Goal: Transaction & Acquisition: Obtain resource

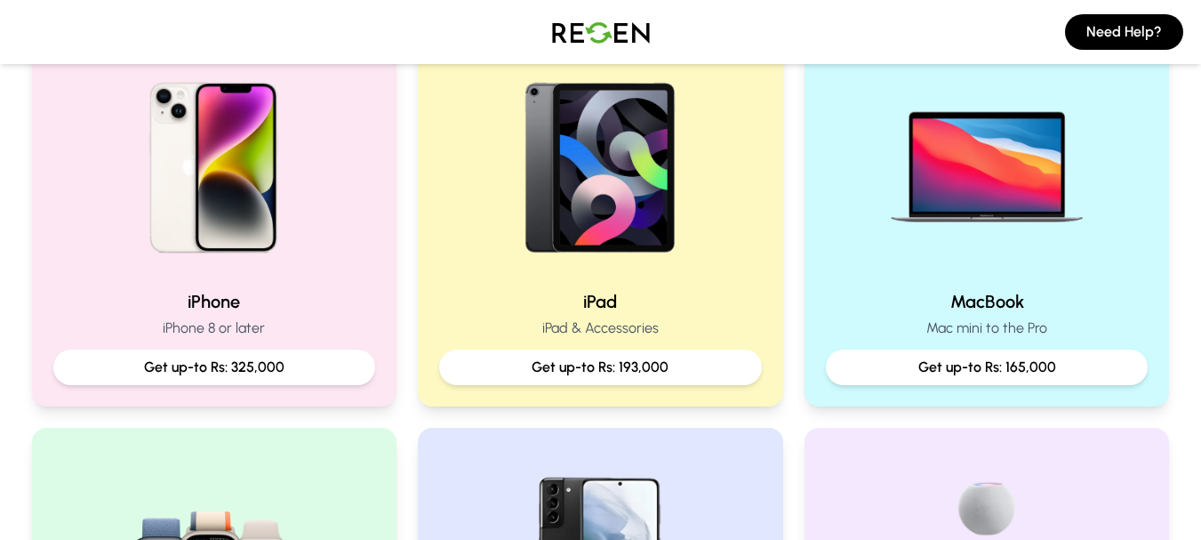
scroll to position [462, 0]
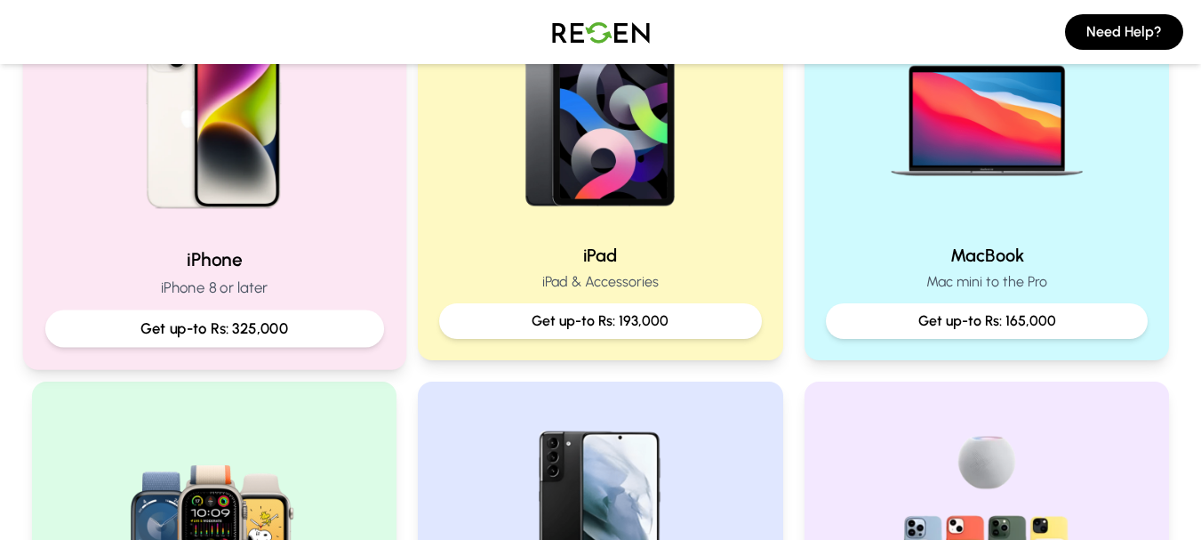
click at [325, 350] on div "iPhone iPhone 8 or later Get up-to Rs: 325,000" at bounding box center [213, 169] width 383 height 399
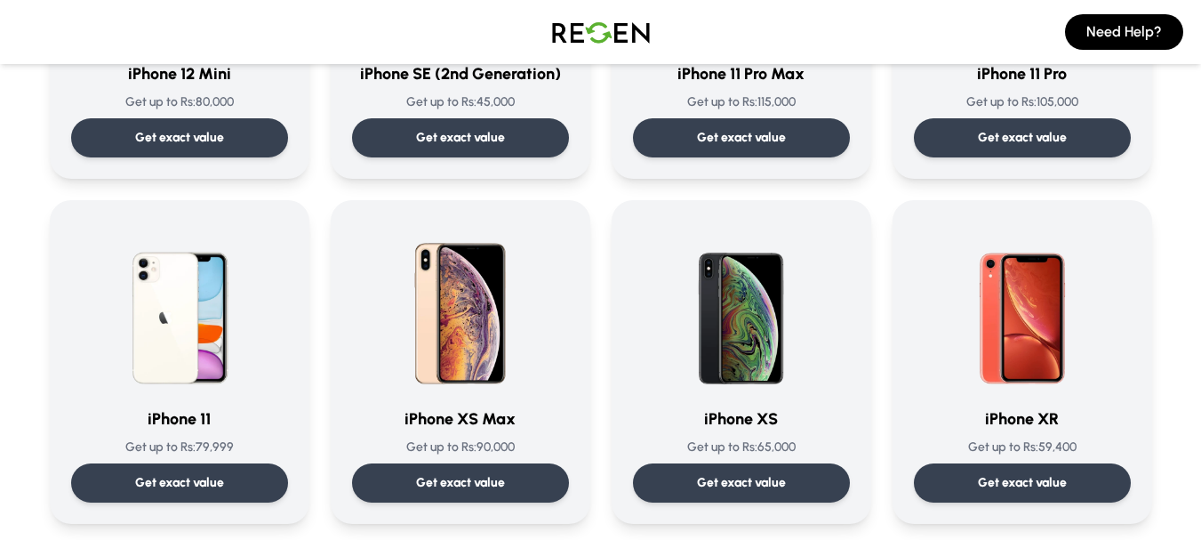
scroll to position [1805, 0]
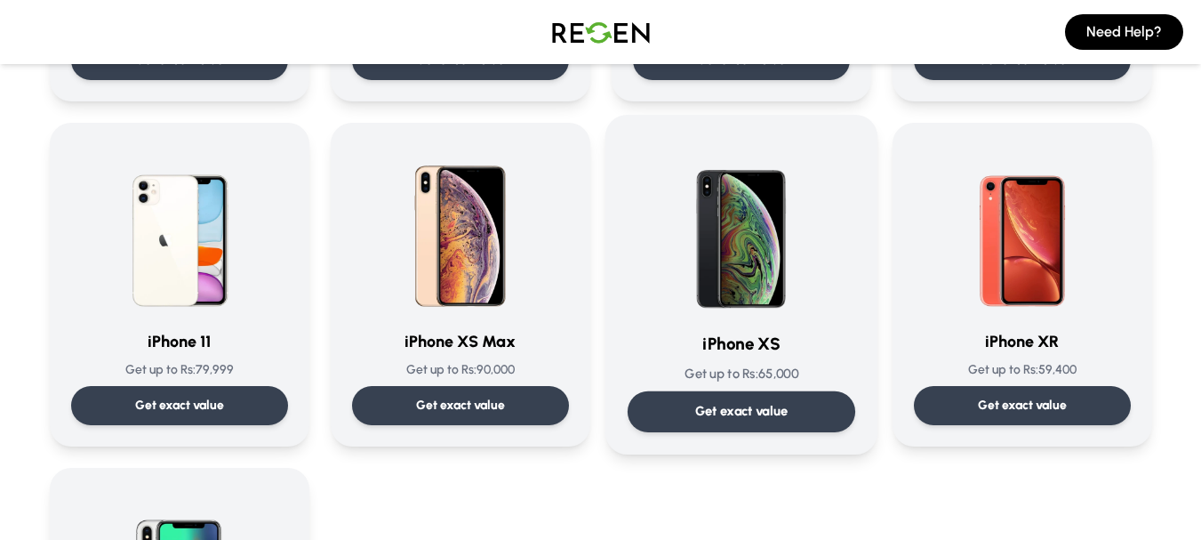
click at [740, 406] on p "Get exact value" at bounding box center [741, 411] width 93 height 19
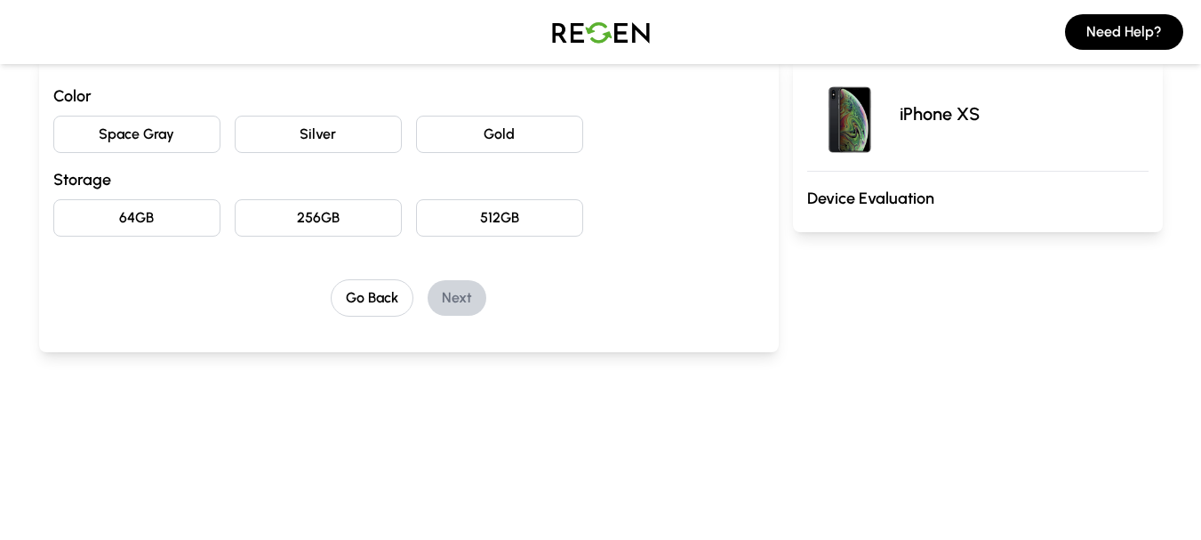
scroll to position [199, 0]
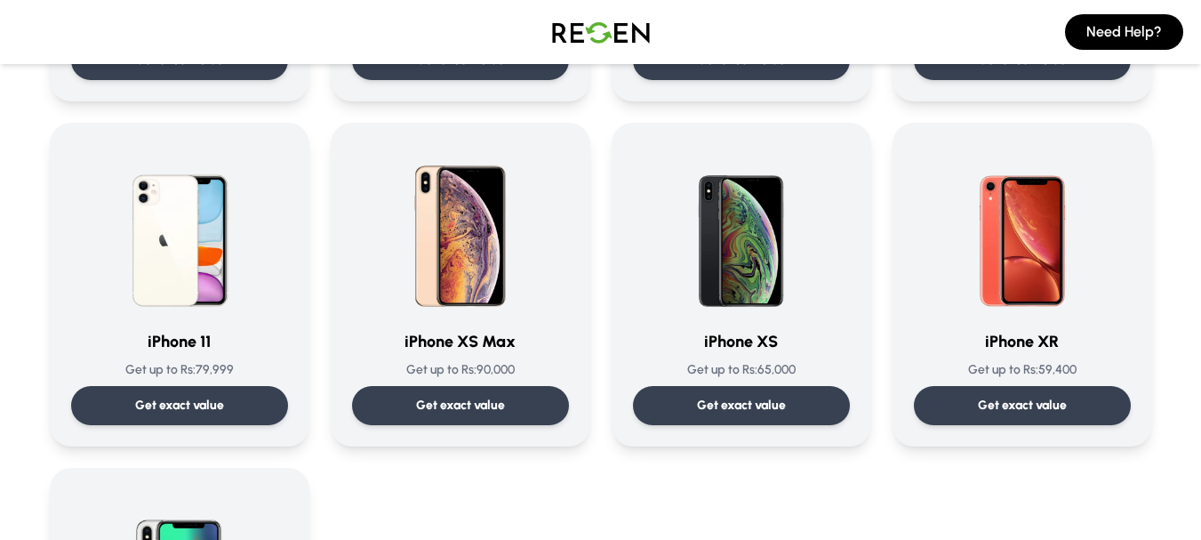
scroll to position [1824, 0]
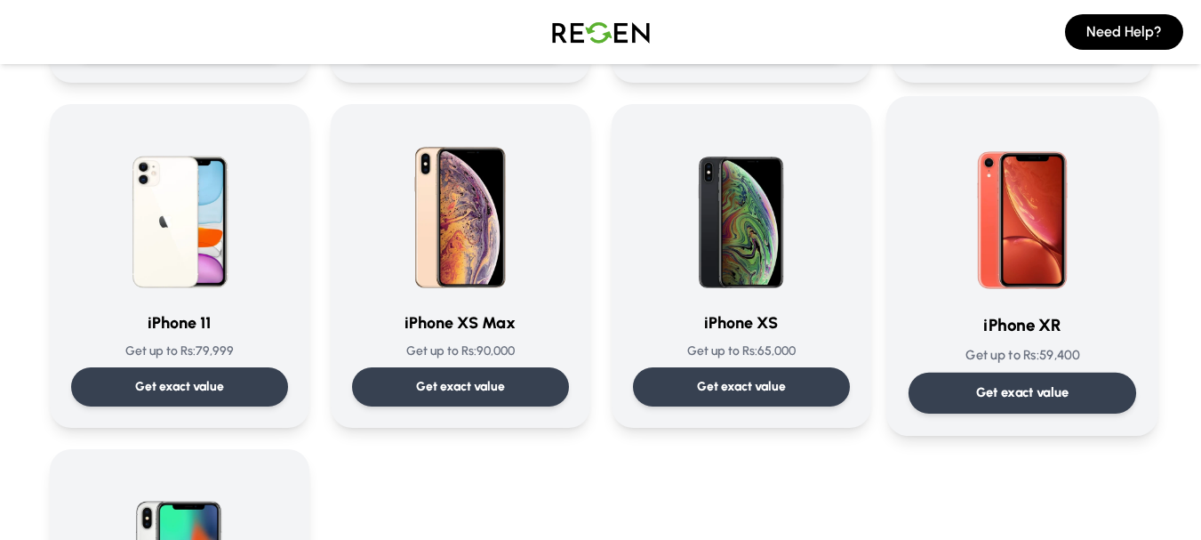
click at [1086, 378] on div "Get exact value" at bounding box center [1022, 393] width 228 height 41
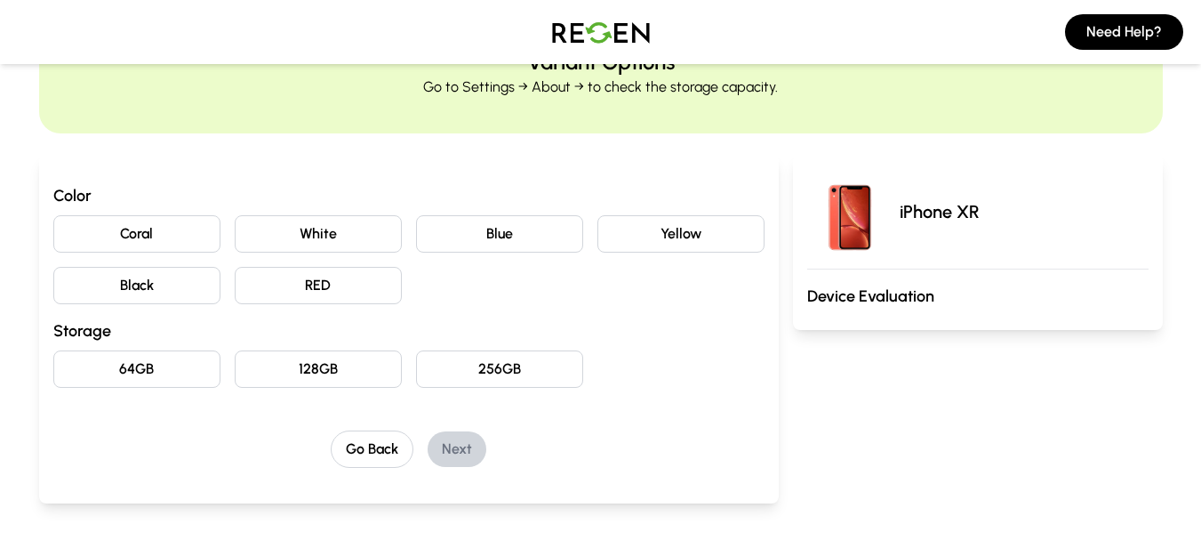
scroll to position [100, 0]
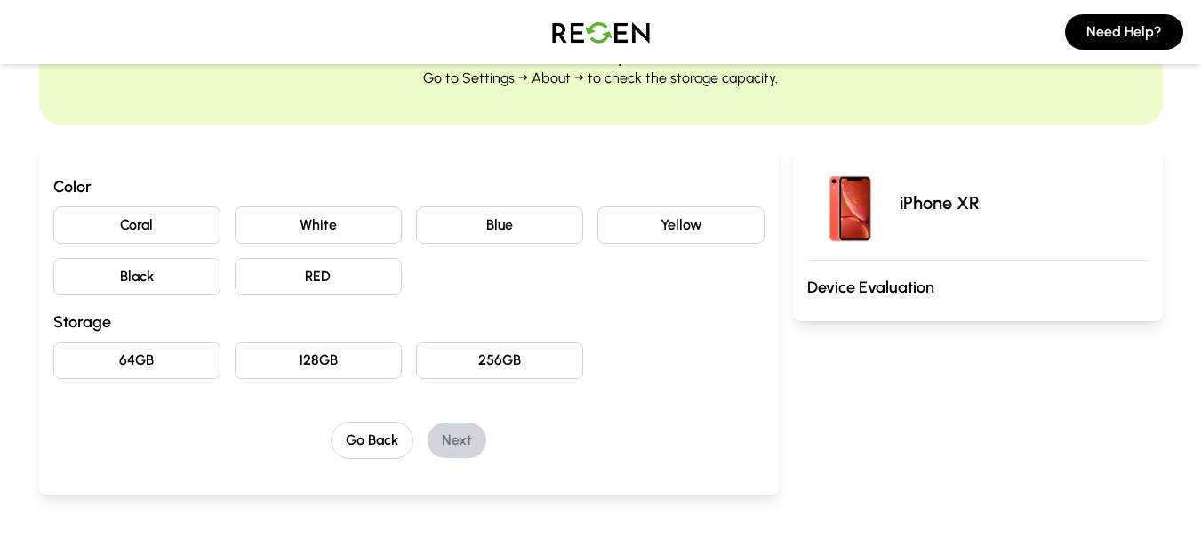
click at [127, 290] on button "Black" at bounding box center [136, 276] width 167 height 37
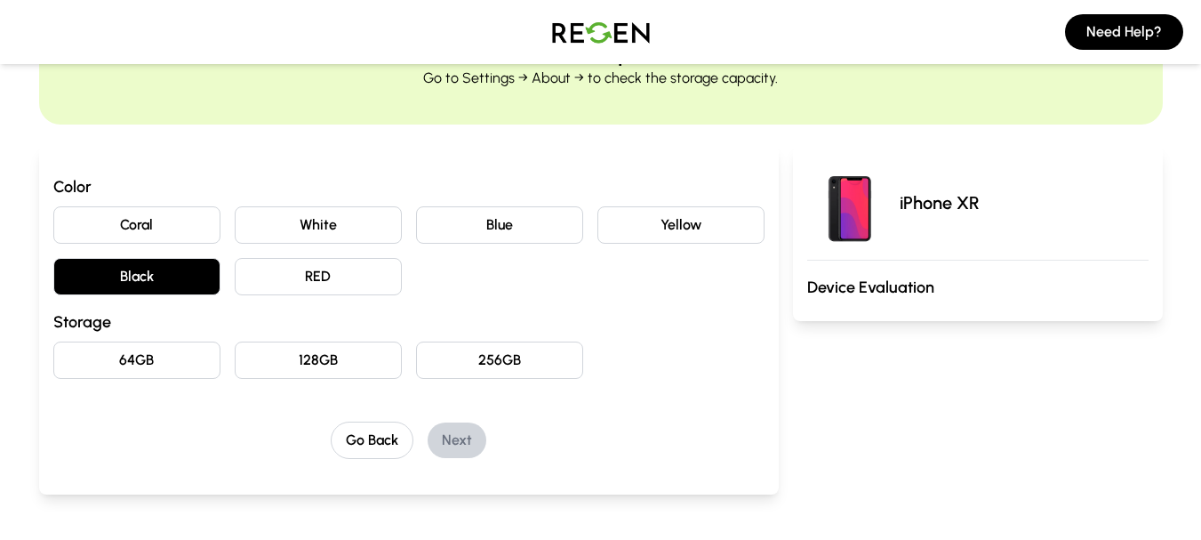
click at [128, 356] on button "64GB" at bounding box center [136, 360] width 167 height 37
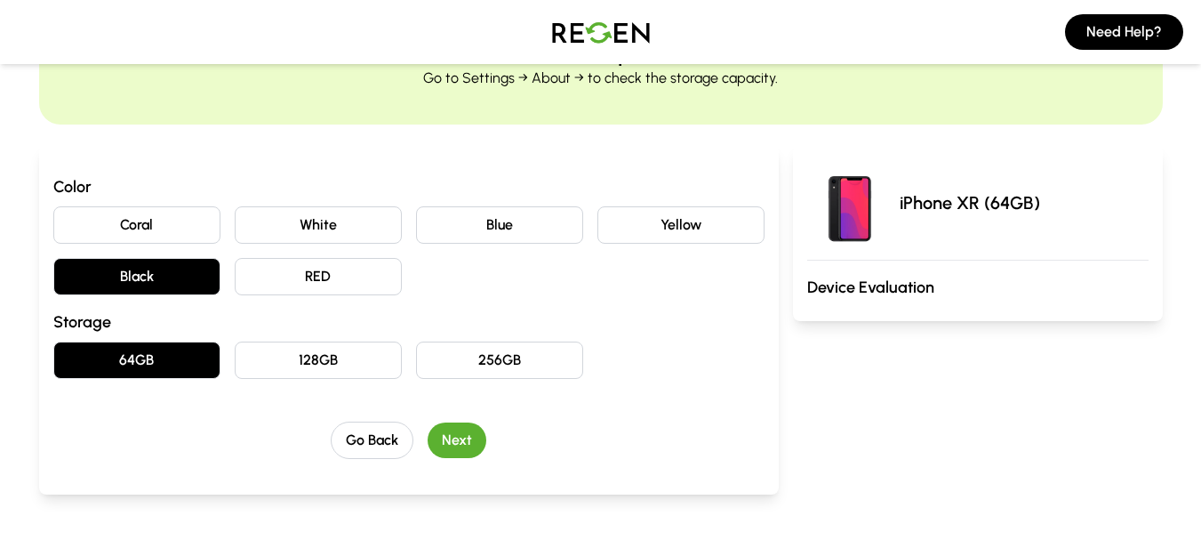
click at [447, 449] on button "Next" at bounding box center [457, 440] width 59 height 36
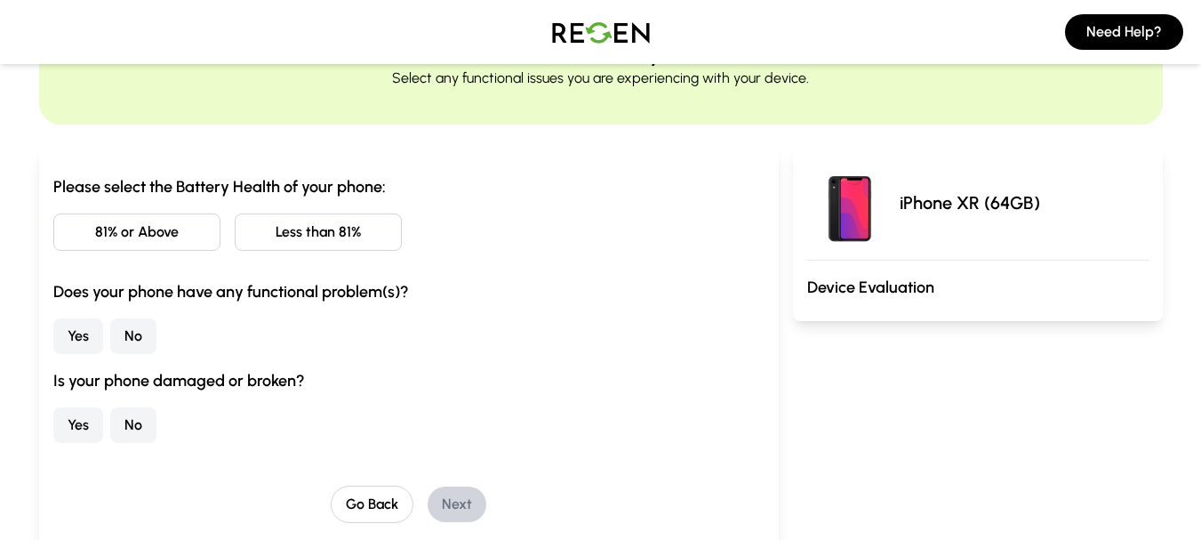
click at [151, 229] on button "81% or Above" at bounding box center [136, 231] width 167 height 37
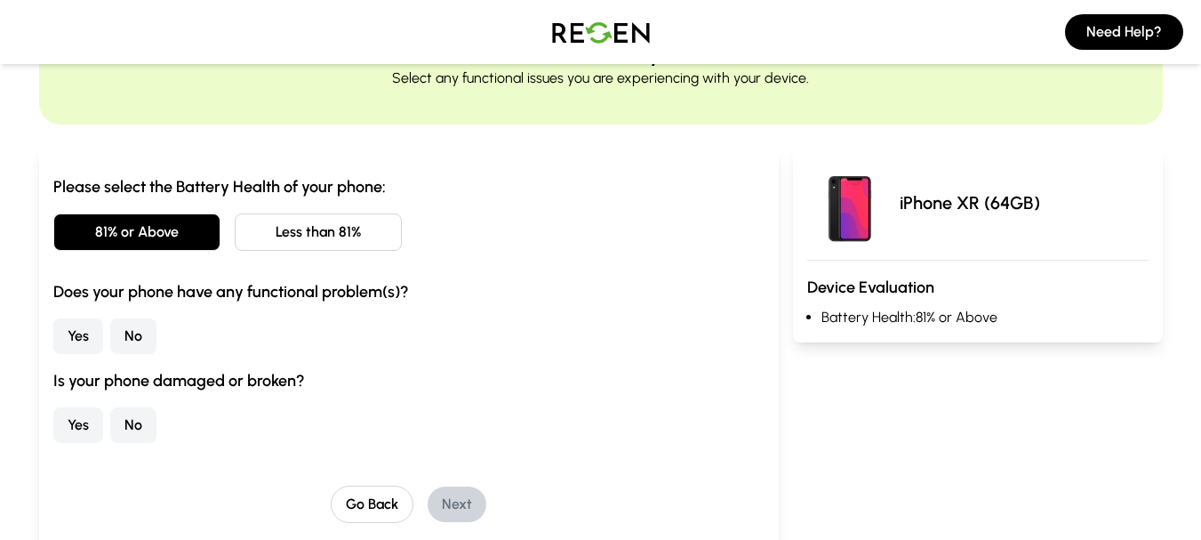
click at [141, 339] on button "No" at bounding box center [133, 336] width 46 height 36
click at [142, 418] on button "No" at bounding box center [133, 425] width 46 height 36
click at [459, 504] on button "Next" at bounding box center [457, 504] width 59 height 36
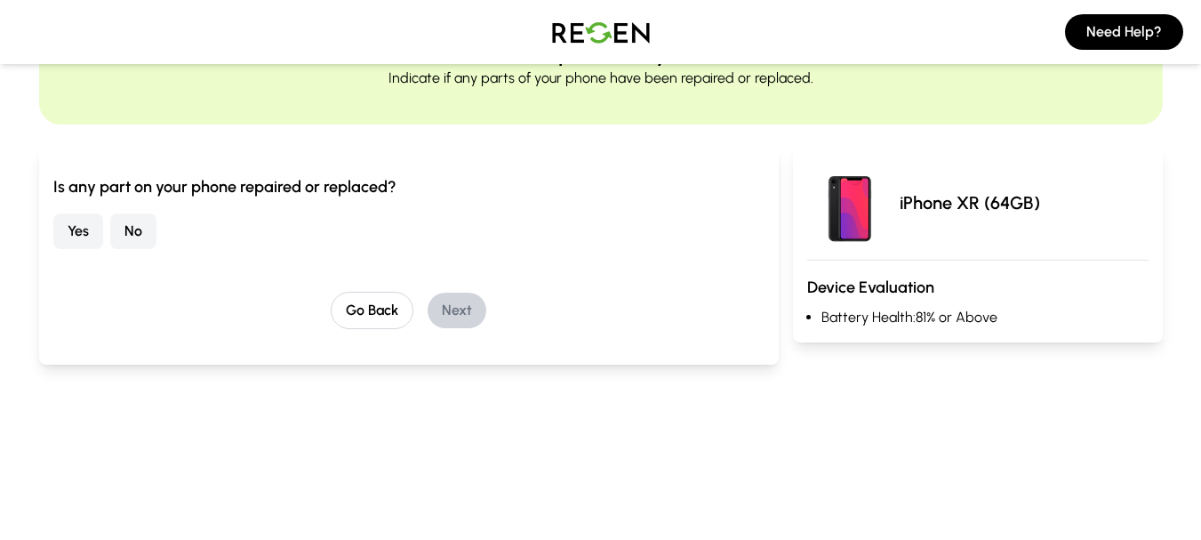
click at [133, 236] on button "No" at bounding box center [133, 231] width 46 height 36
click at [453, 309] on button "Next" at bounding box center [457, 311] width 59 height 36
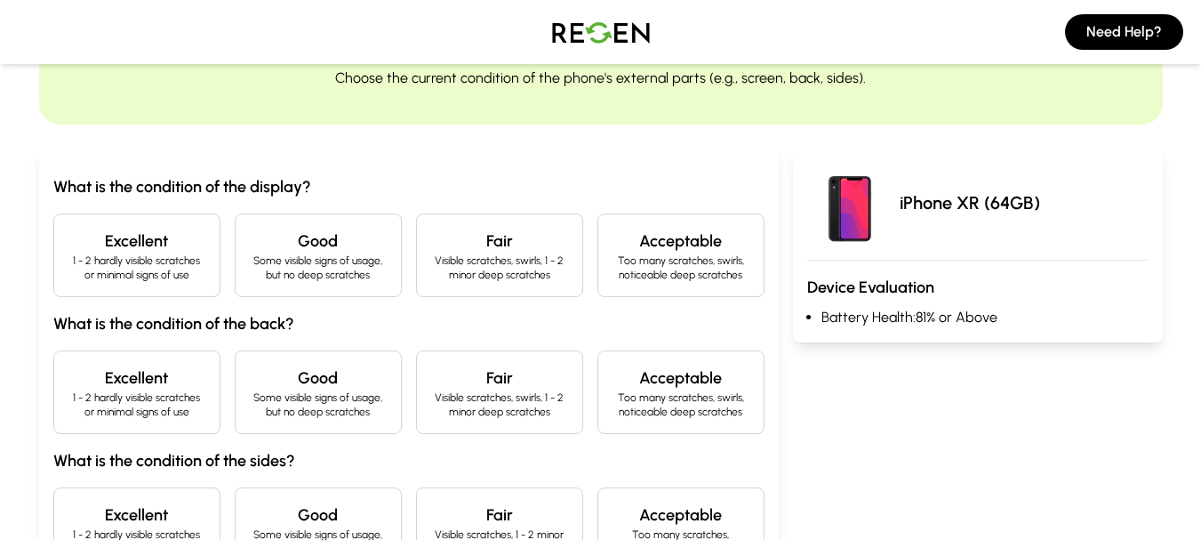
click at [199, 274] on p "1 - 2 hardly visible scratches or minimal signs of use" at bounding box center [136, 267] width 137 height 28
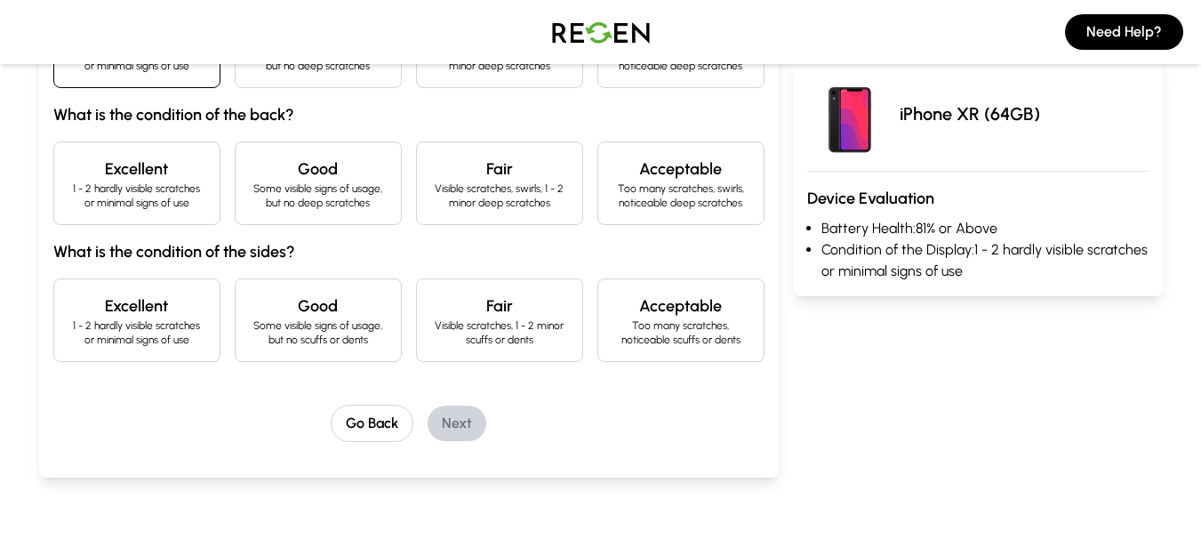
scroll to position [315, 0]
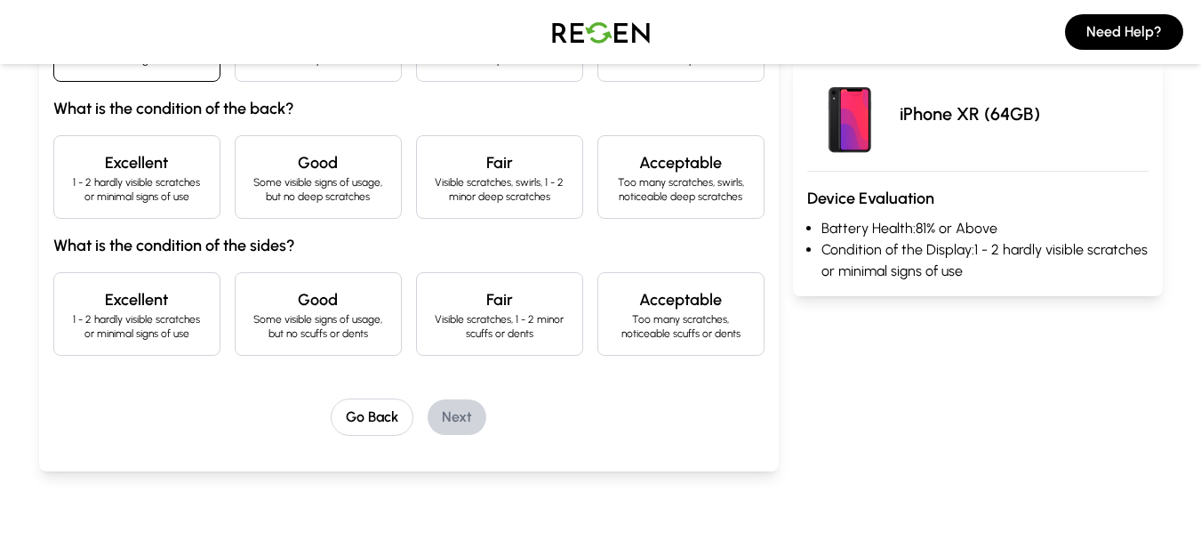
click at [189, 169] on h4 "Excellent" at bounding box center [136, 162] width 137 height 25
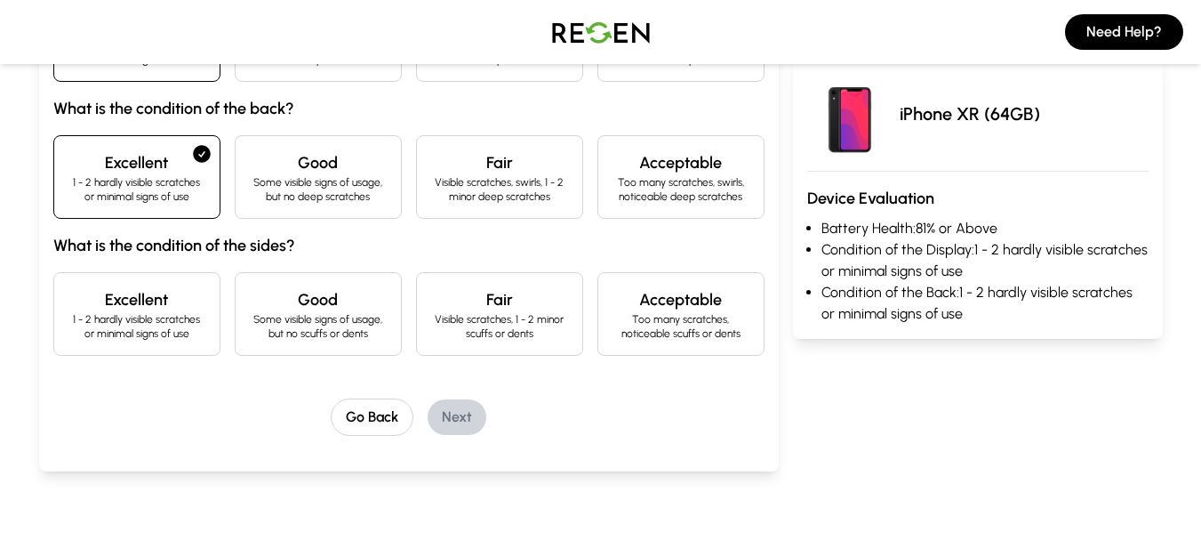
click at [165, 285] on div "Excellent 1 - 2 hardly visible scratches or minimal signs of use" at bounding box center [136, 314] width 167 height 84
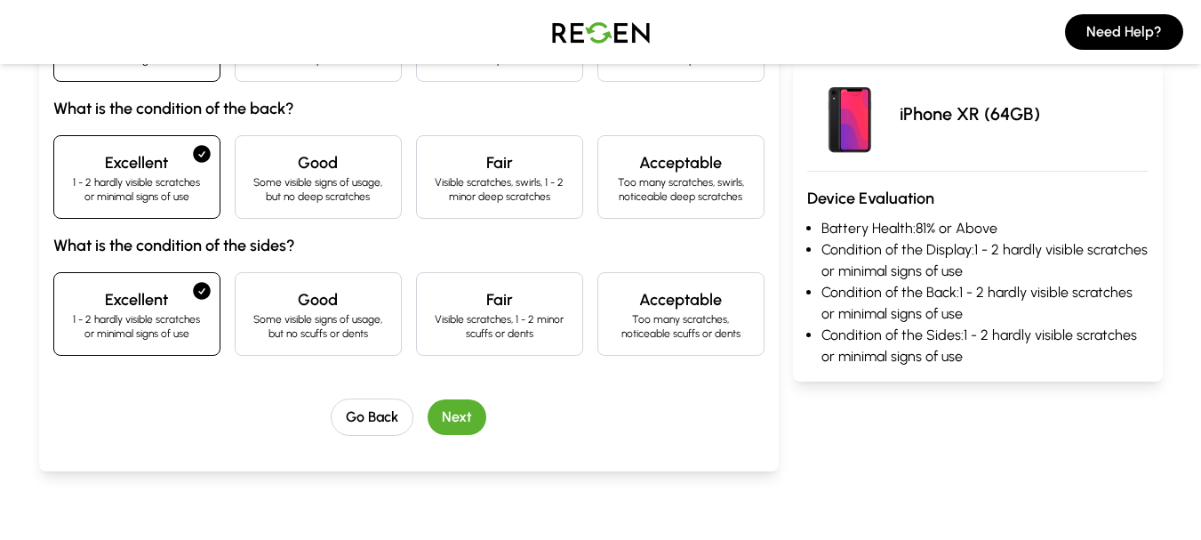
click at [471, 414] on button "Next" at bounding box center [457, 417] width 59 height 36
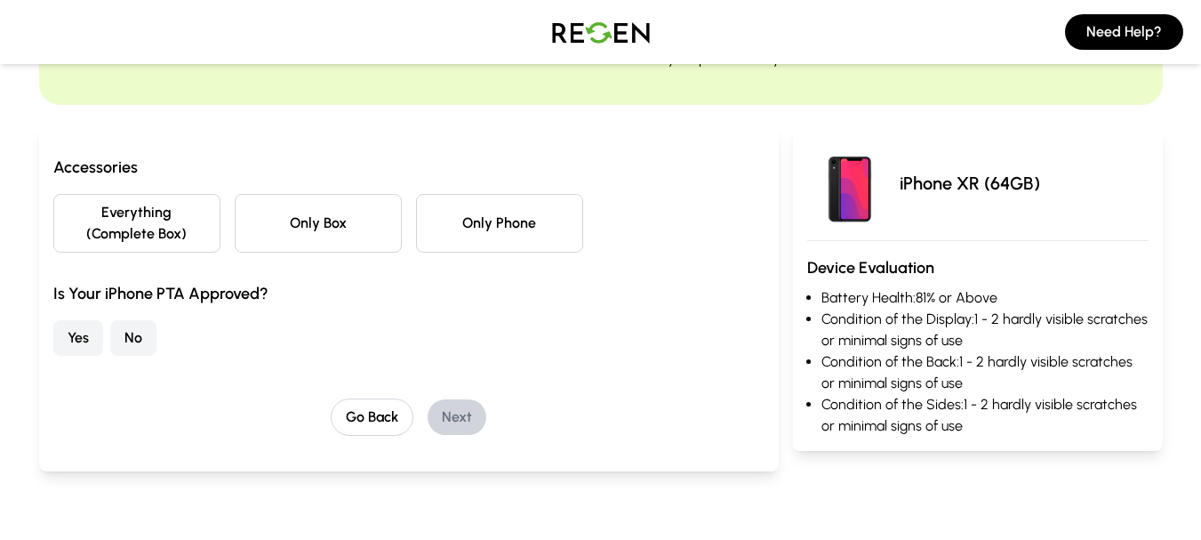
click at [357, 217] on button "Only Box" at bounding box center [318, 223] width 167 height 59
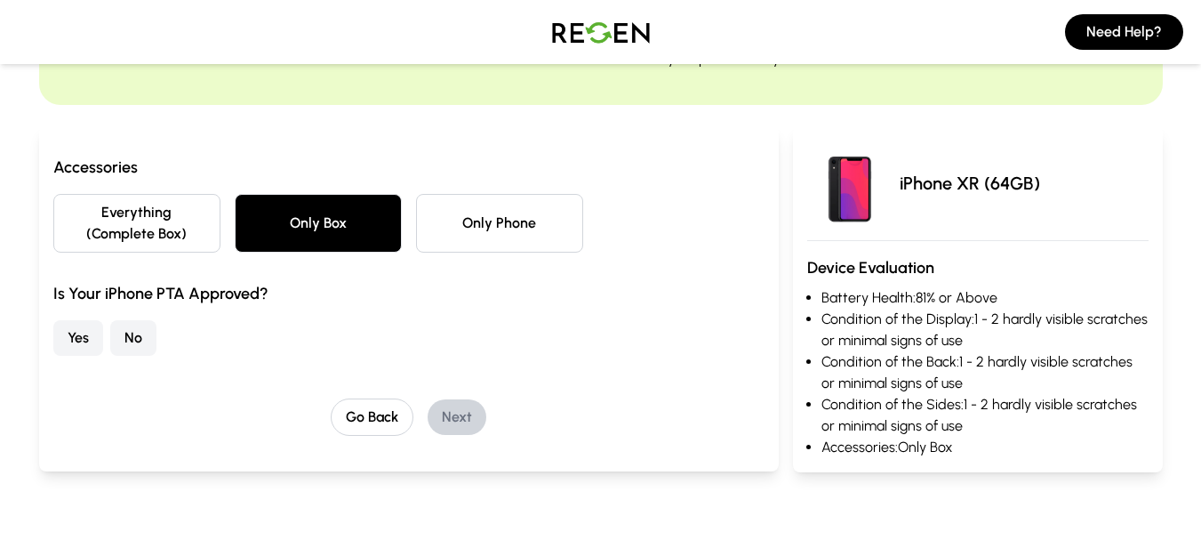
click at [130, 344] on button "No" at bounding box center [133, 338] width 46 height 36
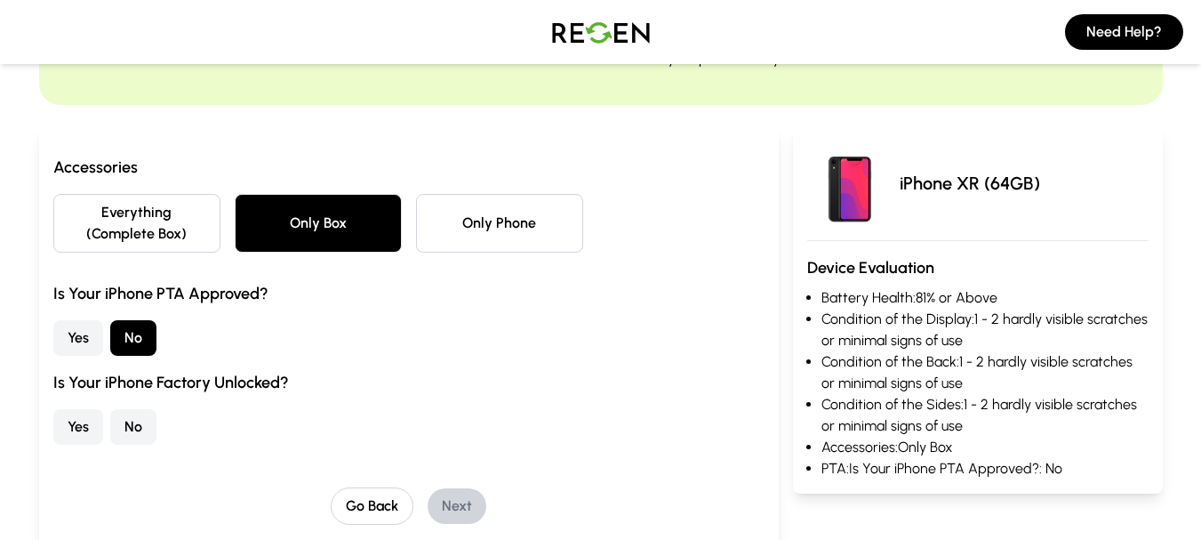
click at [89, 429] on button "Yes" at bounding box center [78, 427] width 50 height 36
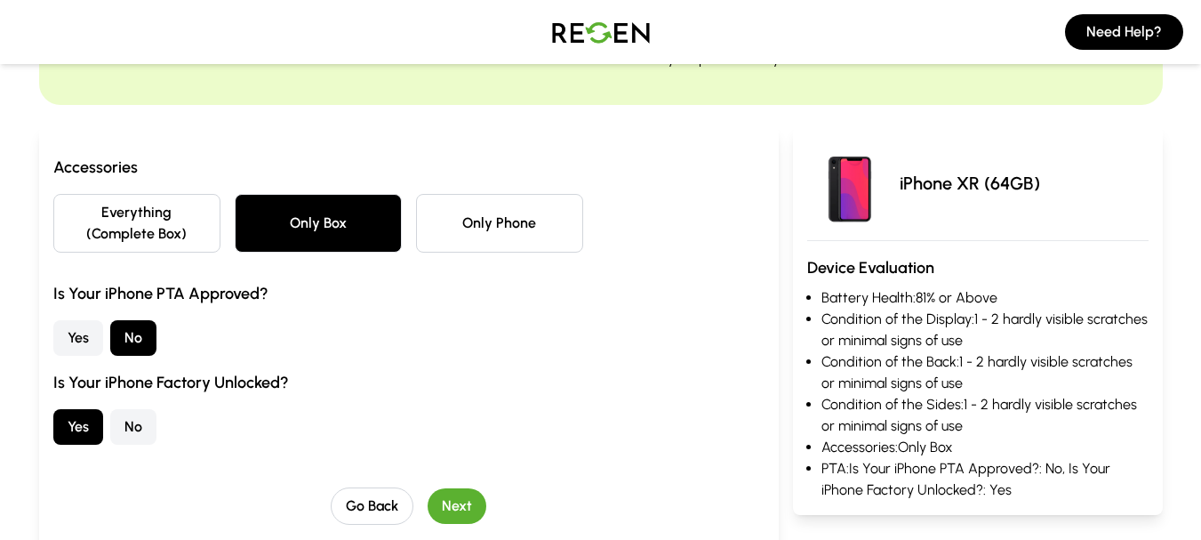
click at [485, 512] on button "Next" at bounding box center [457, 506] width 59 height 36
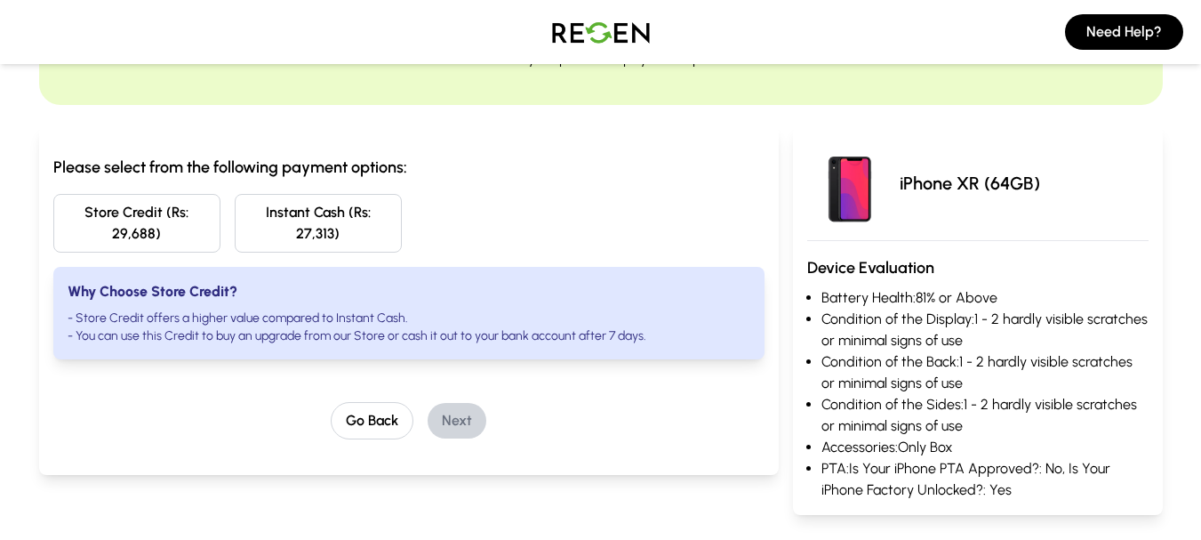
click at [188, 224] on button "Store Credit (Rs: 29,688)" at bounding box center [136, 223] width 167 height 59
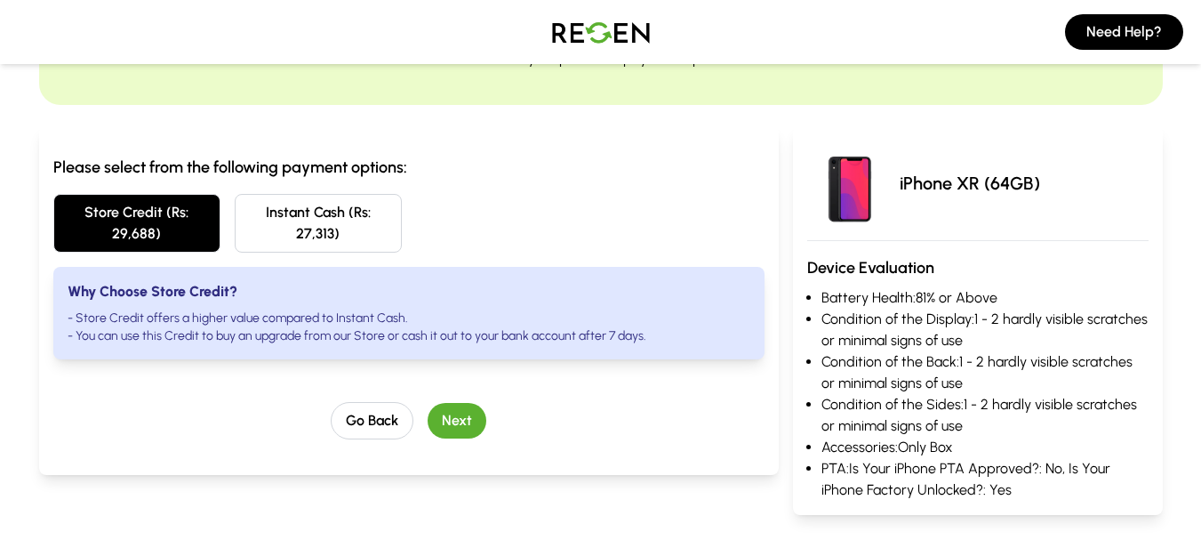
click at [187, 382] on div "Please select from the following payment options: Store Credit (Rs: 29,688) Ins…" at bounding box center [408, 297] width 711 height 285
click at [328, 196] on button "Instant Cash (Rs: 27,313)" at bounding box center [318, 223] width 167 height 59
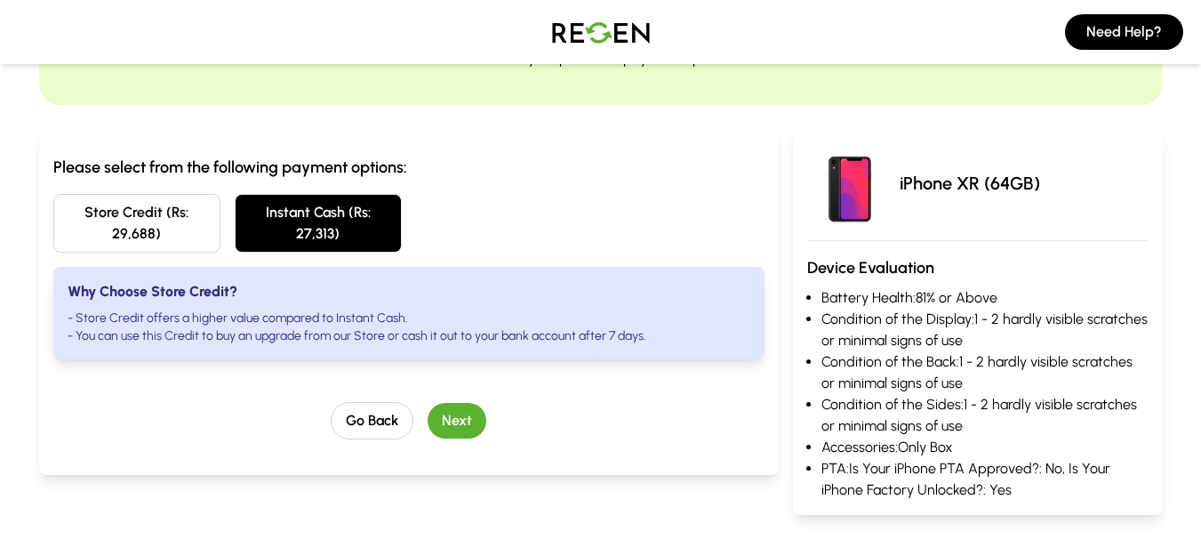
click at [505, 192] on div "Please select from the following payment options: Store Credit (Rs: 29,688) Ins…" at bounding box center [408, 257] width 711 height 205
click at [459, 408] on button "Next" at bounding box center [457, 421] width 59 height 36
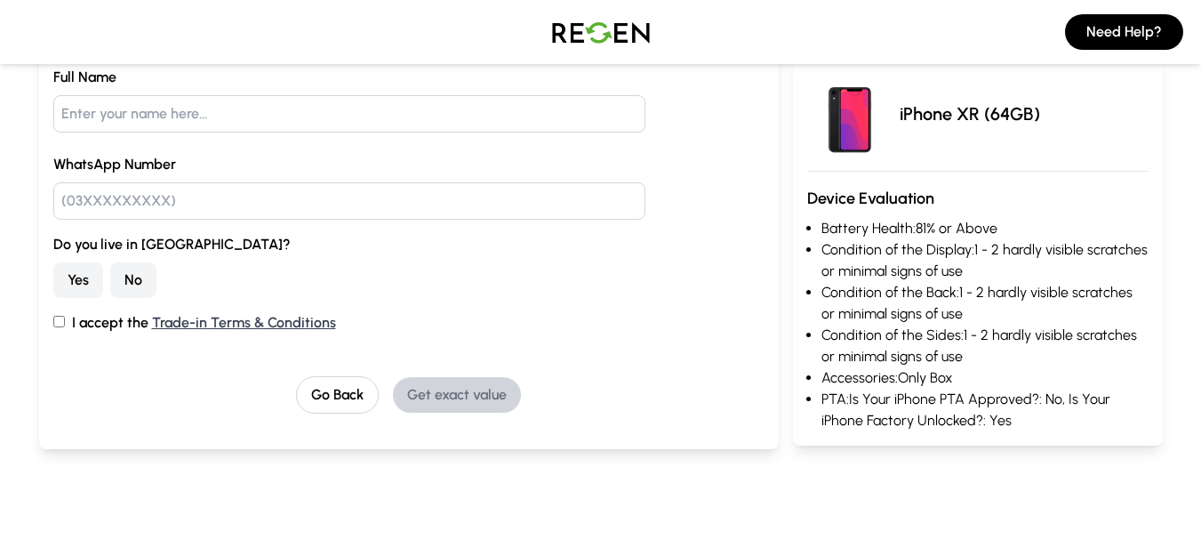
scroll to position [284, 0]
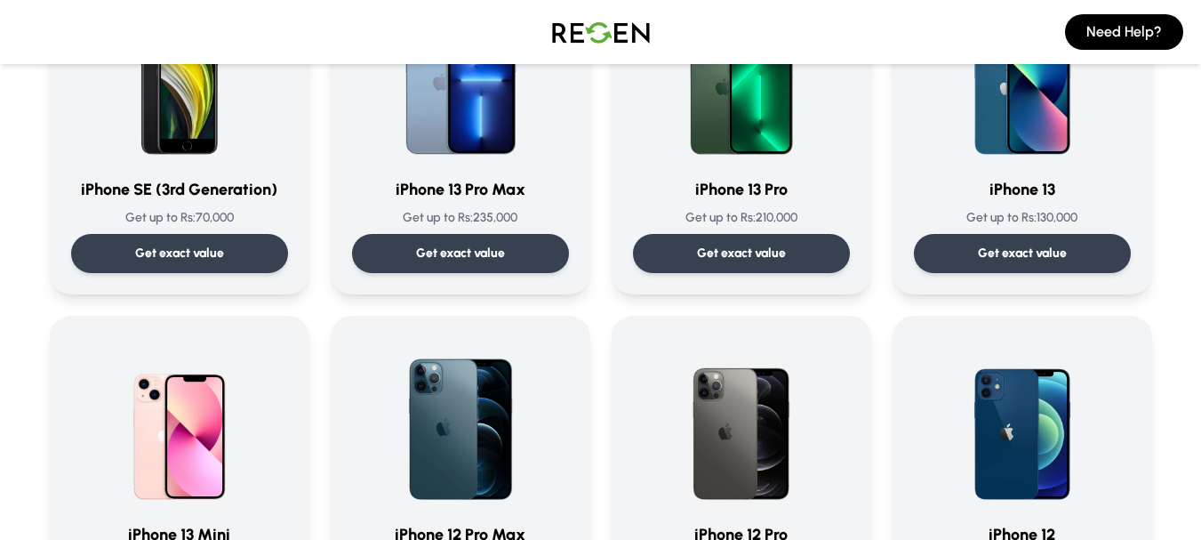
scroll to position [871, 0]
